Goal: Task Accomplishment & Management: Use online tool/utility

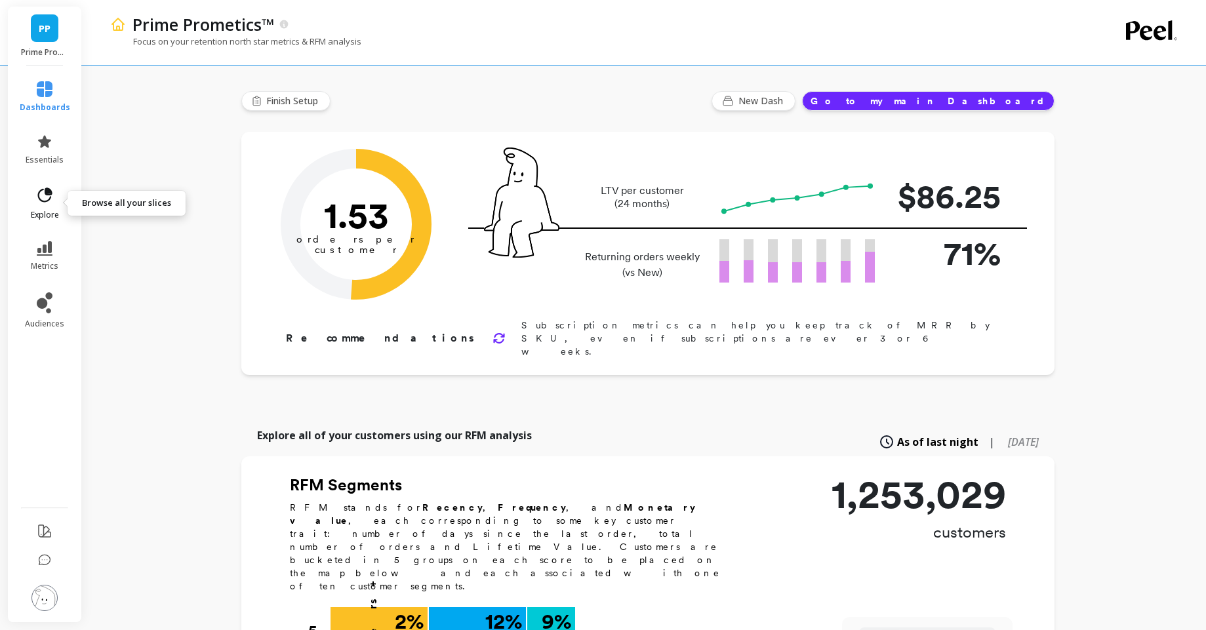
click at [43, 188] on icon at bounding box center [44, 195] width 18 height 18
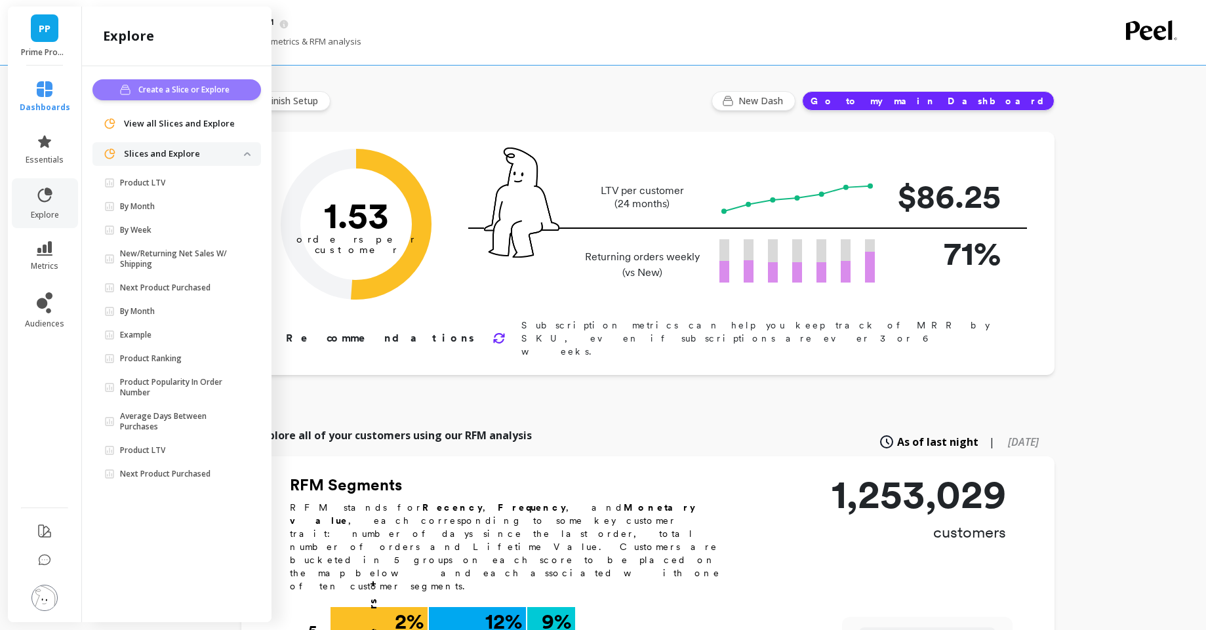
click at [181, 98] on button "Create a Slice or Explore" at bounding box center [177, 89] width 169 height 21
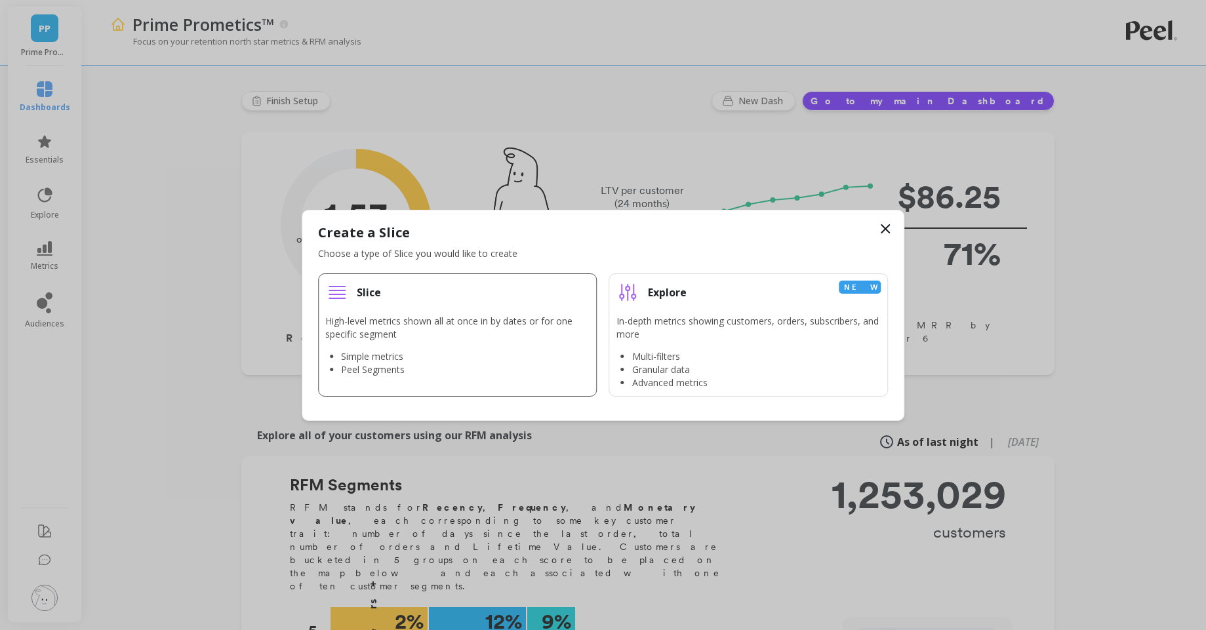
click at [363, 310] on li "Slice High-level metrics shown all at once in by dates or for one specific segm…" at bounding box center [457, 335] width 279 height 123
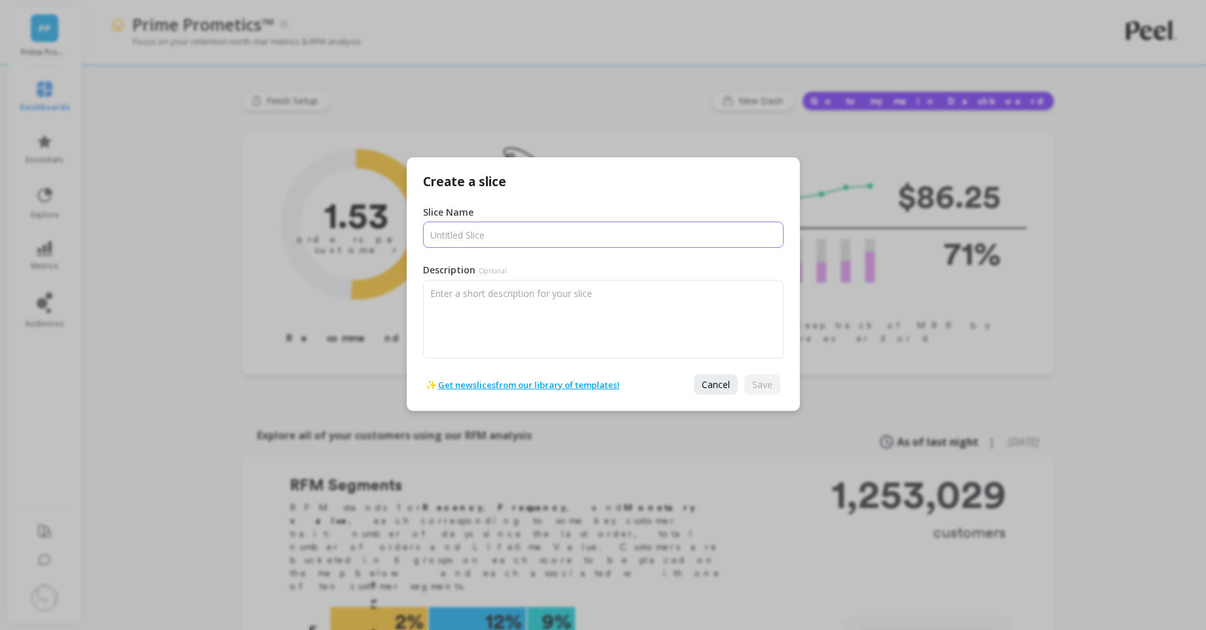
drag, startPoint x: 544, startPoint y: 218, endPoint x: 541, endPoint y: 231, distance: 12.7
click at [543, 223] on div "Slice Name" at bounding box center [603, 227] width 361 height 42
click at [541, 231] on input "Slice Name" at bounding box center [603, 235] width 361 height 26
type input "peelslice"
click at [774, 388] on button "Save" at bounding box center [763, 385] width 36 height 20
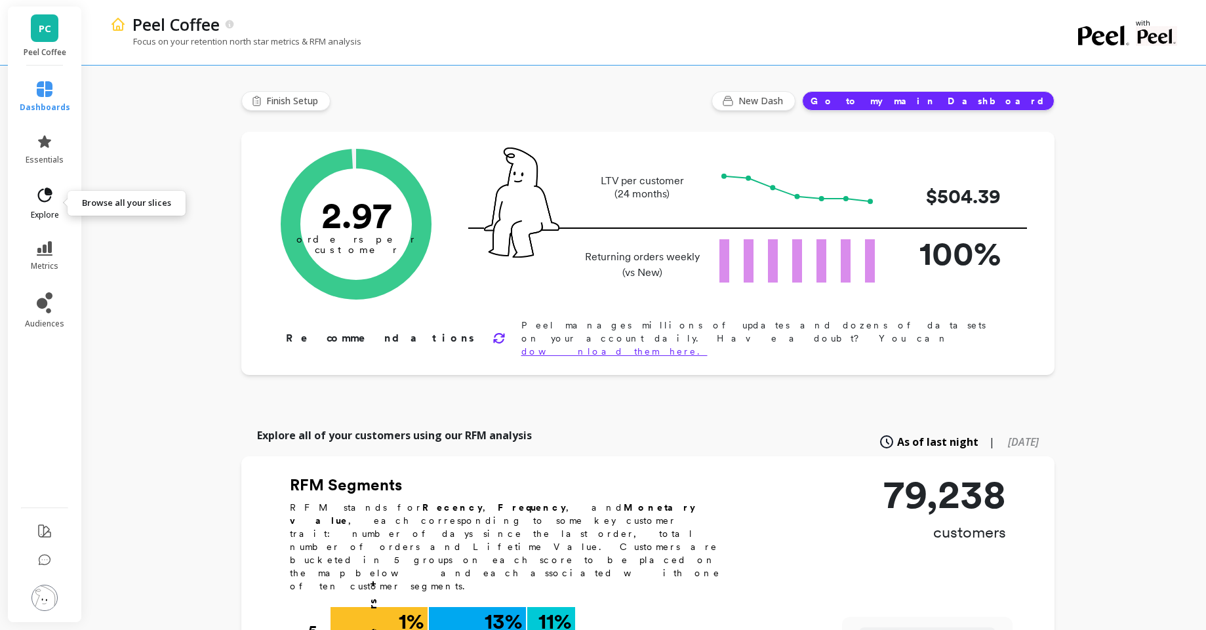
click at [57, 206] on link "explore" at bounding box center [45, 203] width 51 height 34
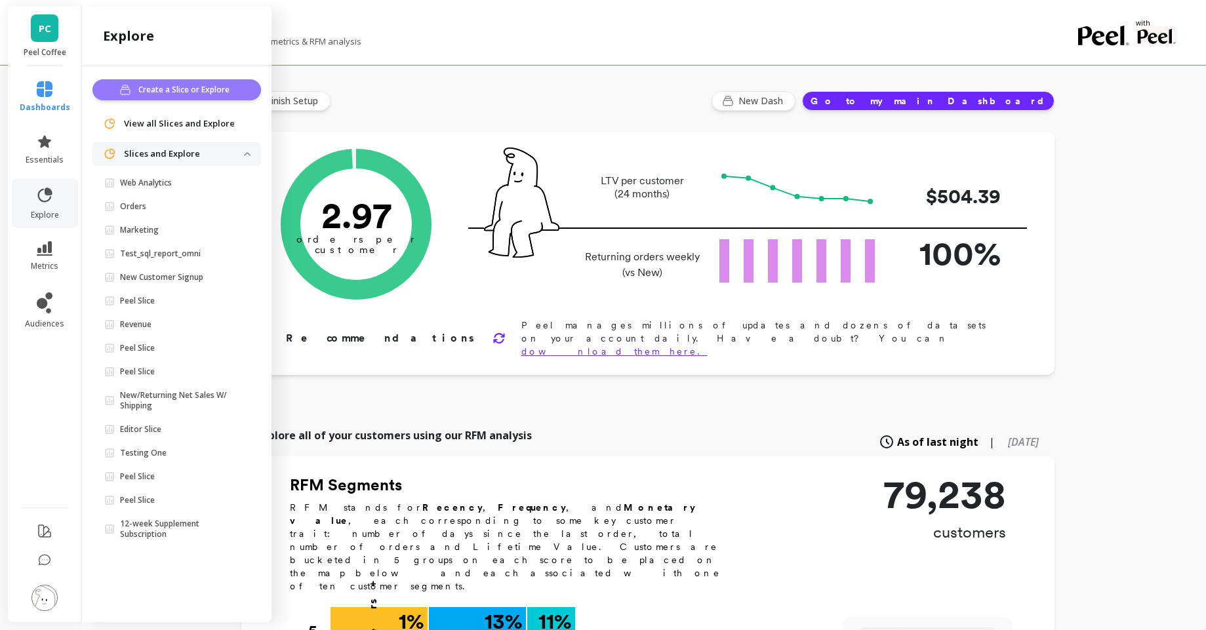
click at [177, 91] on span "Create a Slice or Explore" at bounding box center [185, 89] width 95 height 13
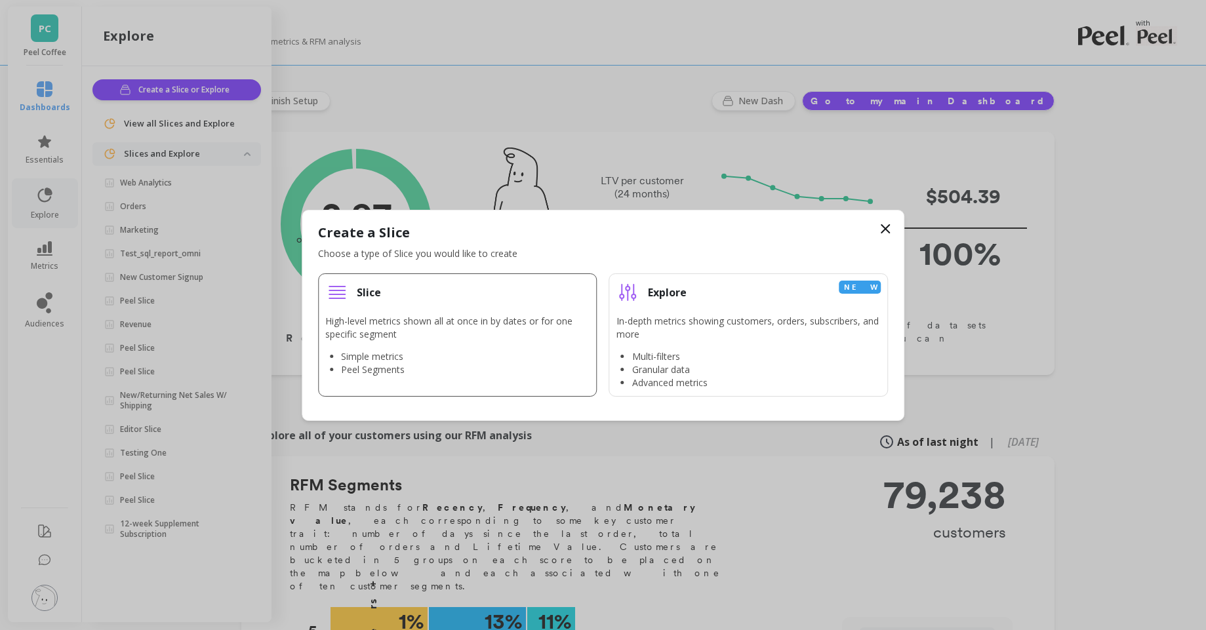
click at [390, 325] on p "High-level metrics shown all at once in by dates or for one specific segment" at bounding box center [457, 328] width 265 height 26
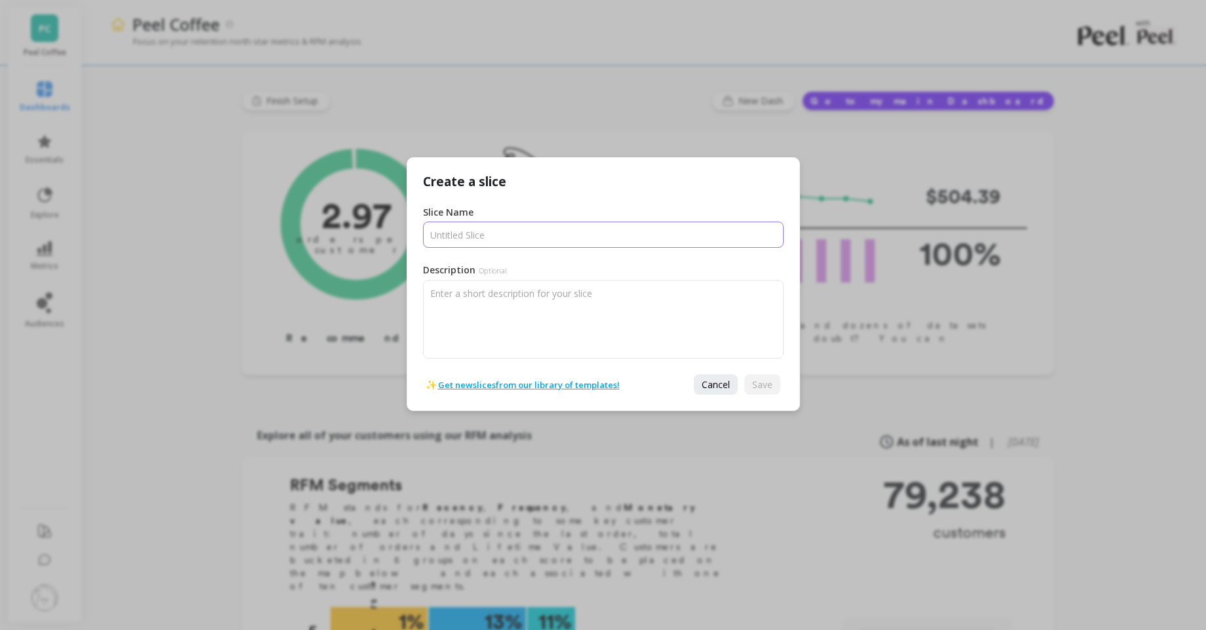
click at [480, 229] on input "Slice Name" at bounding box center [603, 235] width 361 height 26
type input "p"
type input "peelslice"
click at [747, 392] on button "Save" at bounding box center [763, 385] width 36 height 20
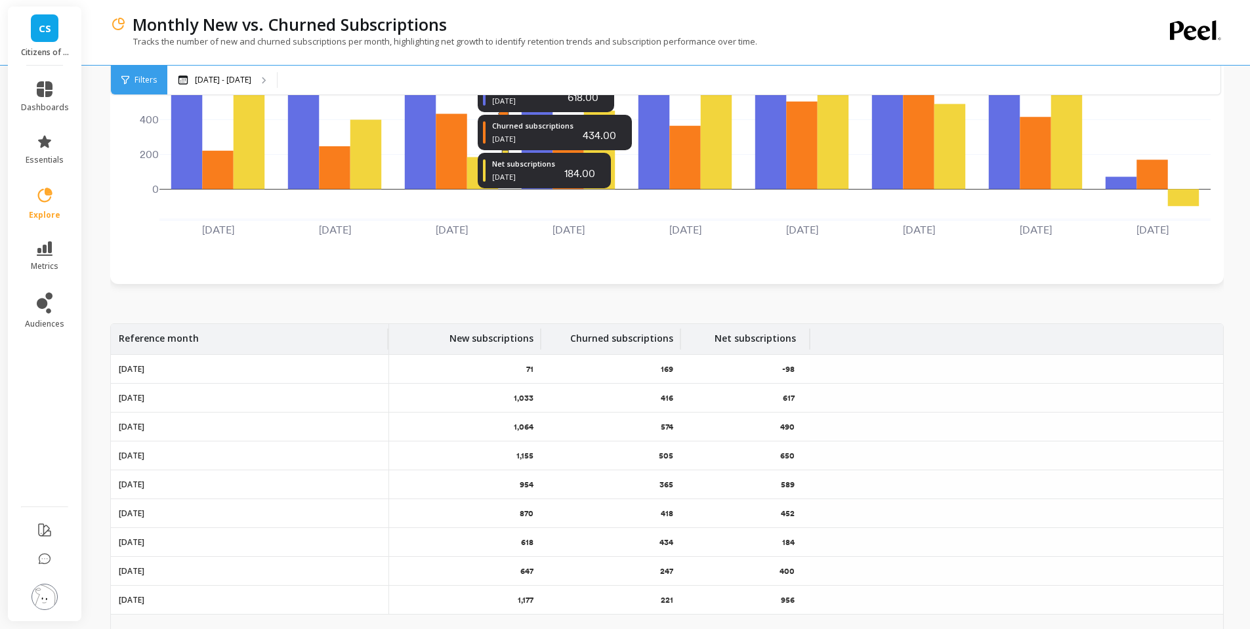
scroll to position [236, 0]
